Goal: Find contact information: Find contact information

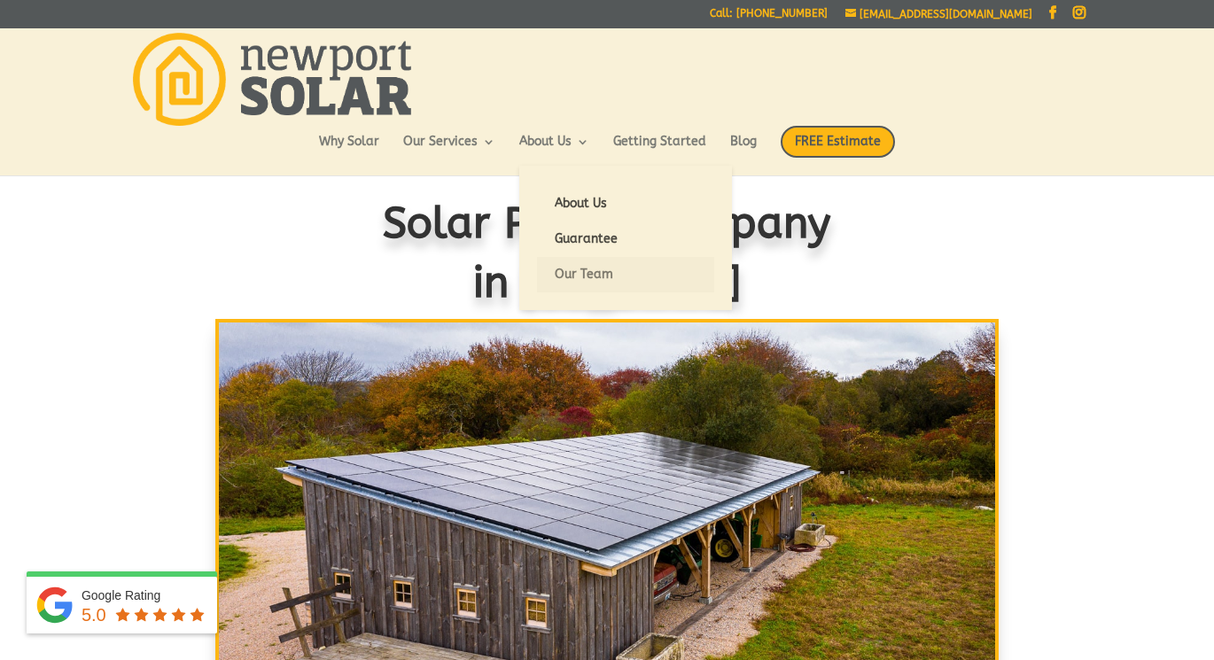
click at [597, 276] on link "Our Team" at bounding box center [625, 274] width 177 height 35
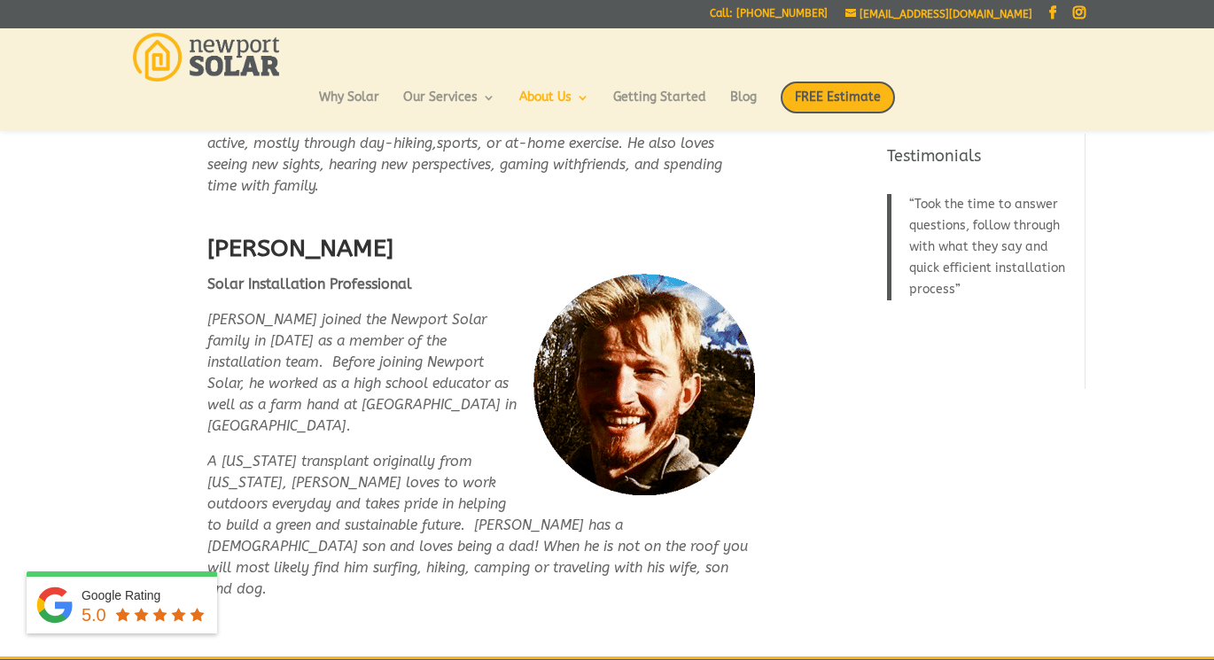
scroll to position [4402, 0]
drag, startPoint x: 745, startPoint y: 9, endPoint x: 873, endPoint y: 12, distance: 127.6
click at [873, 12] on div "info@newportsolarri.com Facebook Instagram Facebook Instagram Call: 401-287-7639" at bounding box center [606, 14] width 957 height 28
copy link "Call: [PHONE_NUMBER]"
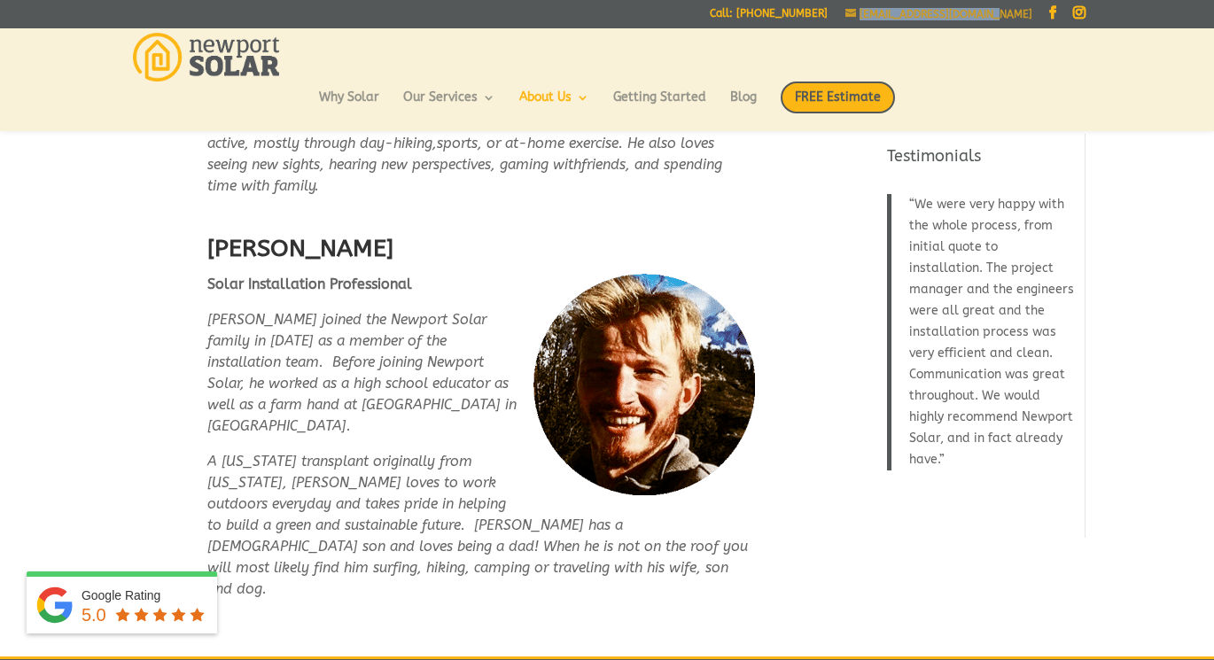
drag, startPoint x: 1034, startPoint y: 14, endPoint x: 895, endPoint y: 14, distance: 139.1
click at [895, 14] on div "info@newportsolarri.com Facebook Instagram" at bounding box center [965, 18] width 240 height 20
copy span "[EMAIL_ADDRESS][DOMAIN_NAME]"
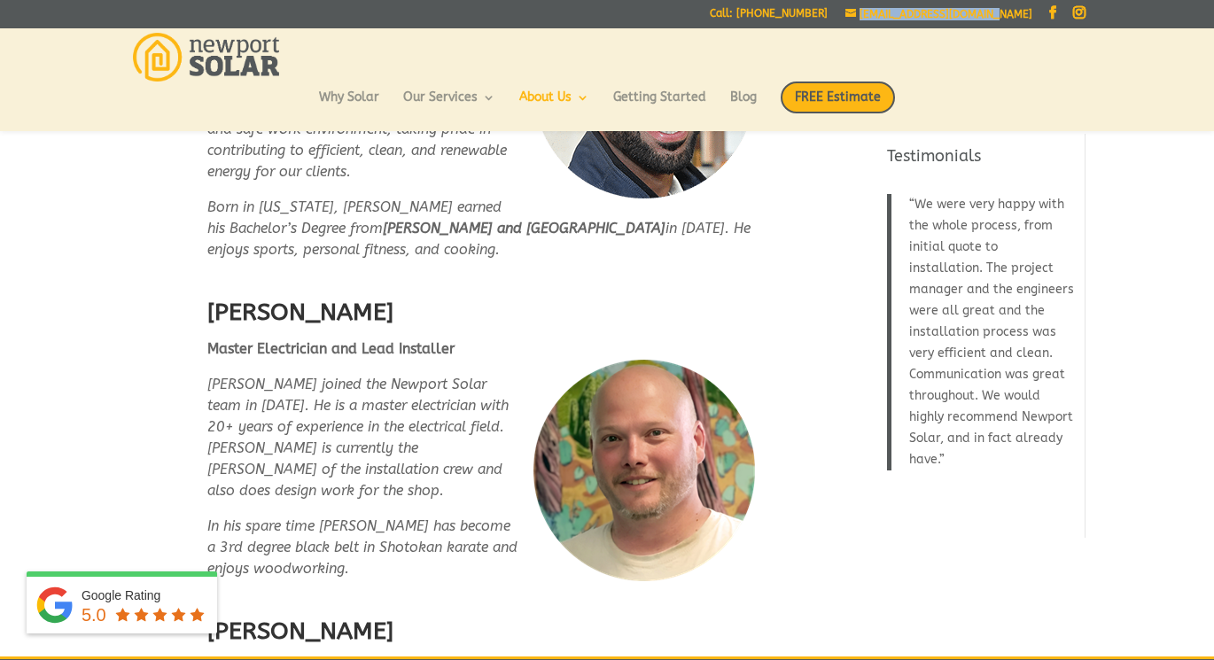
scroll to position [2822, 0]
